Goal: Transaction & Acquisition: Download file/media

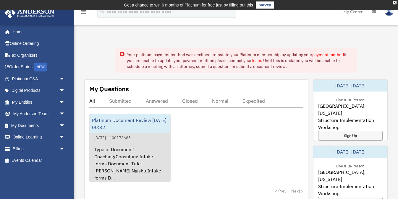
click at [117, 120] on div "Platinum Document Review 10/01/2021 00:32" at bounding box center [130, 123] width 81 height 19
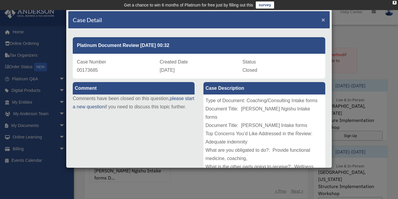
click at [324, 19] on span "×" at bounding box center [323, 19] width 4 height 7
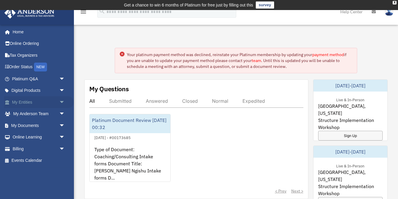
click at [61, 100] on span "arrow_drop_down" at bounding box center [65, 102] width 12 height 12
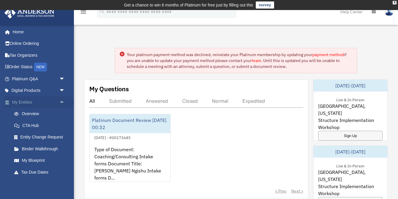
click at [61, 100] on span "arrow_drop_up" at bounding box center [65, 102] width 12 height 12
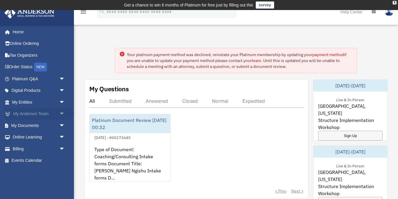
click at [63, 113] on span "arrow_drop_down" at bounding box center [65, 114] width 12 height 12
click at [63, 113] on span "arrow_drop_up" at bounding box center [65, 114] width 12 height 12
click at [62, 125] on span "arrow_drop_down" at bounding box center [65, 126] width 12 height 12
click at [25, 138] on link "Box" at bounding box center [41, 138] width 66 height 12
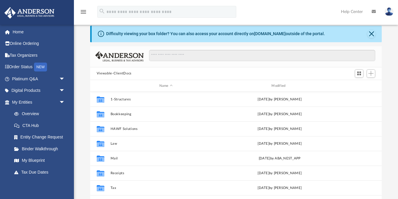
scroll to position [22, 0]
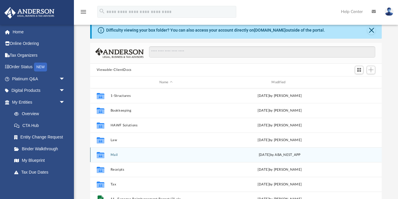
click at [113, 155] on button "Mail" at bounding box center [165, 155] width 111 height 4
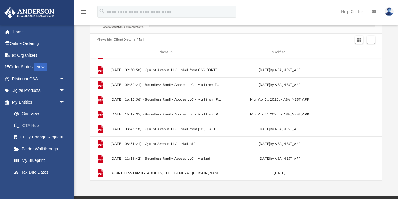
scroll to position [55, 0]
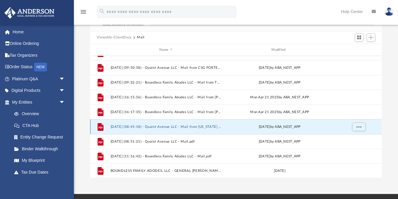
click at [154, 127] on button "[DATE] (08:45:18) - Quaint Avenue LLC - Mail from [US_STATE] Tax Commission.pdf" at bounding box center [165, 127] width 111 height 4
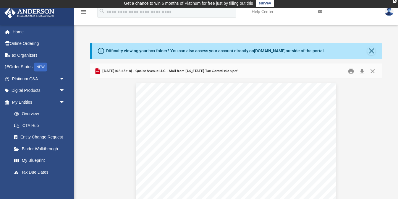
scroll to position [0, 0]
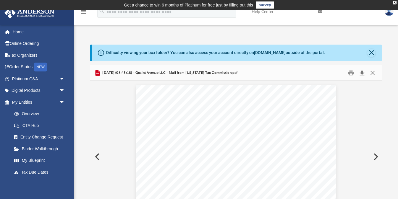
click at [362, 72] on button "Download" at bounding box center [362, 72] width 11 height 9
click at [372, 72] on button "Close" at bounding box center [372, 72] width 11 height 9
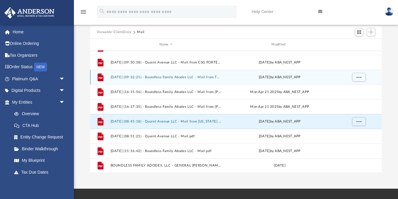
scroll to position [61, 0]
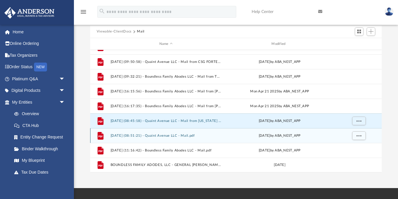
click at [155, 135] on button "[DATE] (08:51:21) - Quaint Avenue LLC - Mail.pdf" at bounding box center [165, 136] width 111 height 4
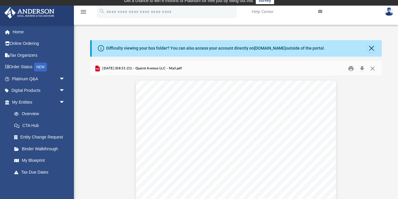
scroll to position [0, 0]
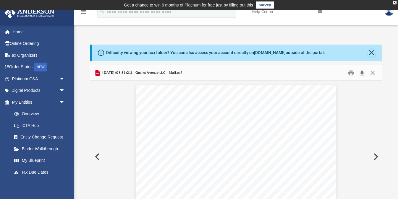
click at [362, 72] on button "Download" at bounding box center [362, 72] width 11 height 9
click at [372, 72] on button "Close" at bounding box center [372, 72] width 11 height 9
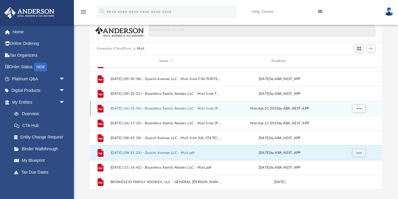
scroll to position [53, 0]
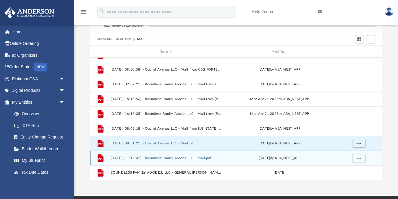
click at [183, 157] on button "[DATE] (11:16:42) - Boundless Family Abodes LLC - Mail.pdf" at bounding box center [165, 158] width 111 height 4
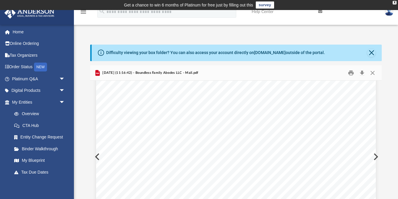
scroll to position [54, 0]
click at [361, 71] on button "Download" at bounding box center [362, 72] width 11 height 9
drag, startPoint x: 149, startPoint y: 145, endPoint x: 177, endPoint y: 144, distance: 28.7
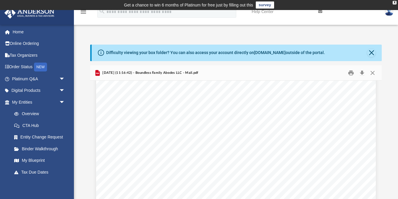
scroll to position [61, 0]
click at [366, 57] on div "Difficulty viewing your box folder? You can also access your account directly o…" at bounding box center [237, 53] width 290 height 17
